Goal: Task Accomplishment & Management: Manage account settings

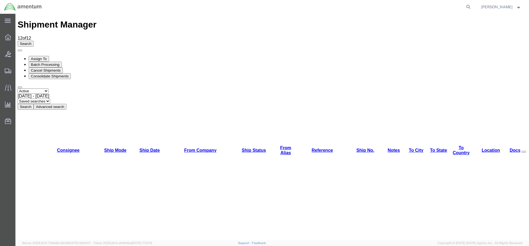
click at [34, 104] on button "Search" at bounding box center [26, 107] width 16 height 6
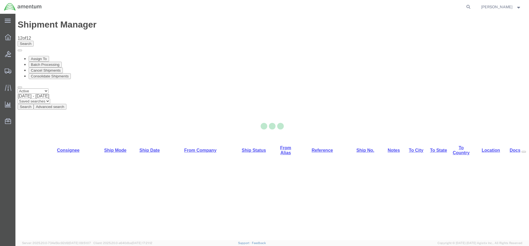
click at [166, 37] on div at bounding box center [272, 127] width 514 height 227
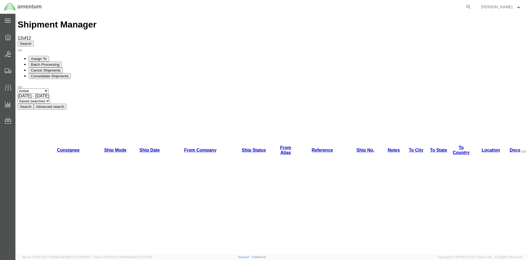
click at [34, 104] on button "Search" at bounding box center [26, 107] width 16 height 6
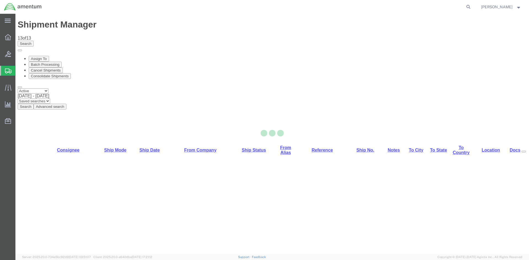
select select "42668"
select select "42677"
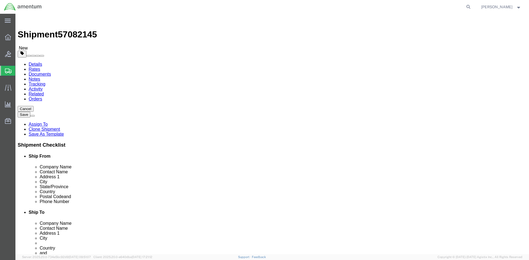
click icon
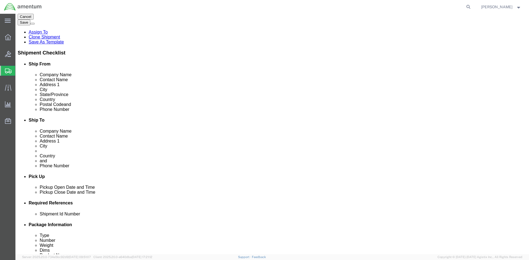
scroll to position [110, 0]
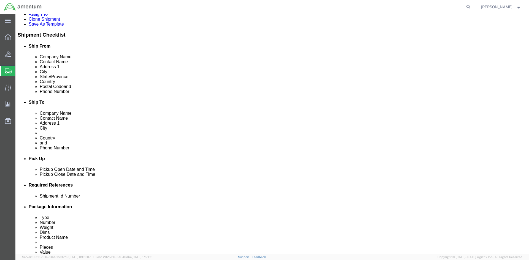
click button "Add"
click select "Select EIN EORI TIN VAT Other"
select select "EORI"
click select "Select EIN EORI TIN VAT Other"
click input "text"
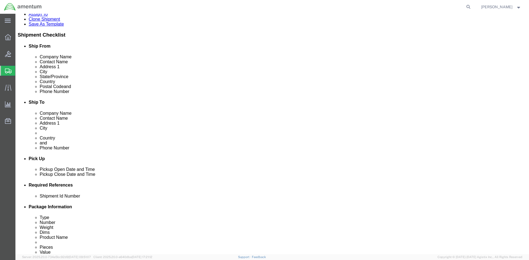
type input "[US_VEHICLE_IDENTIFICATION_NUMBER]"
click link "Special Services"
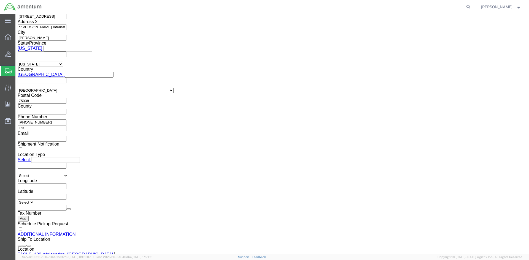
scroll to position [468, 0]
click select "Select AES-Direct EEI Carrier File EEI EEI Exempt"
select select "AESD"
click select "Select AES-Direct EEI Carrier File EEI EEI Exempt"
click button "Rate Shipment"
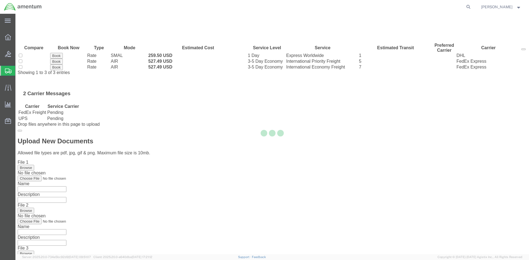
scroll to position [0, 0]
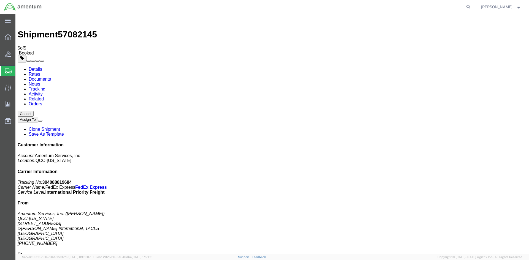
drag, startPoint x: 34, startPoint y: 35, endPoint x: 26, endPoint y: 49, distance: 16.6
click at [34, 67] on link "Details" at bounding box center [36, 69] width 14 height 5
click span "button"
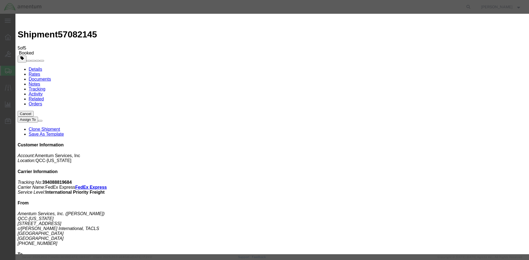
click div "[DATE] 1:07 PM"
type input "2:00 PM"
click button "Apply"
click button "Save"
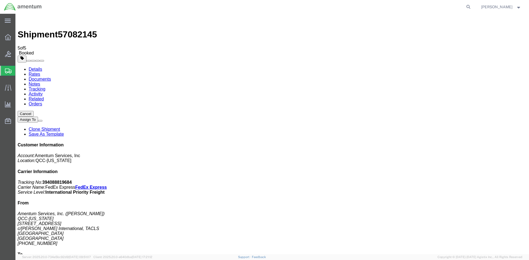
click button "Close"
click at [6, 39] on icon at bounding box center [8, 37] width 6 height 6
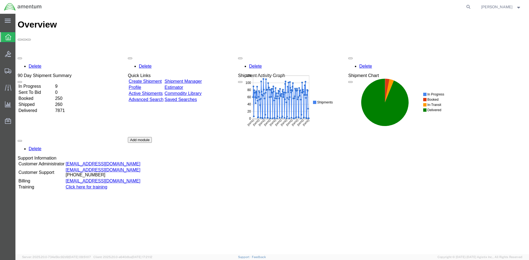
click at [199, 79] on link "Shipment Manager" at bounding box center [183, 81] width 37 height 5
